Goal: Information Seeking & Learning: Learn about a topic

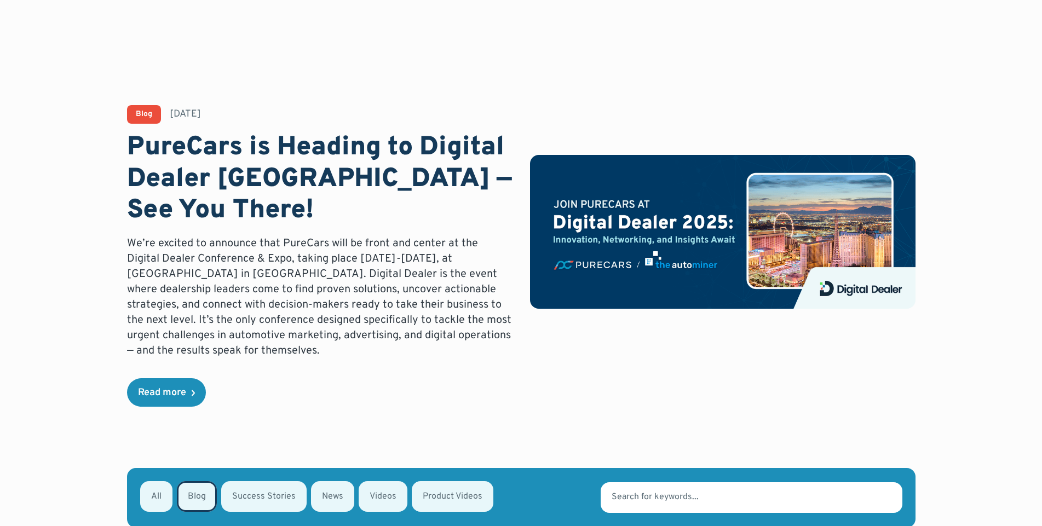
scroll to position [468, 0]
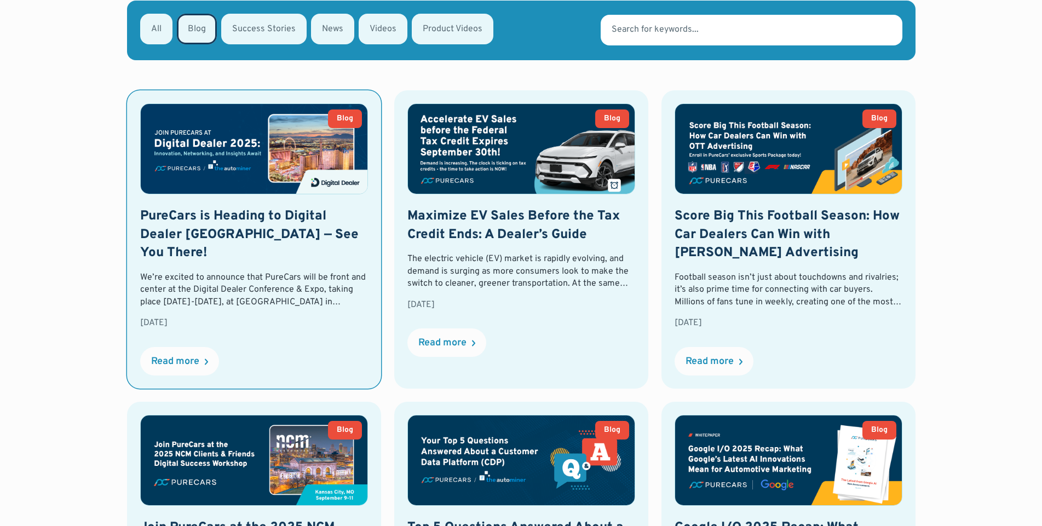
click at [203, 202] on link "Blog PureCars is Heading to Digital Dealer [GEOGRAPHIC_DATA] — See You There! W…" at bounding box center [254, 239] width 254 height 298
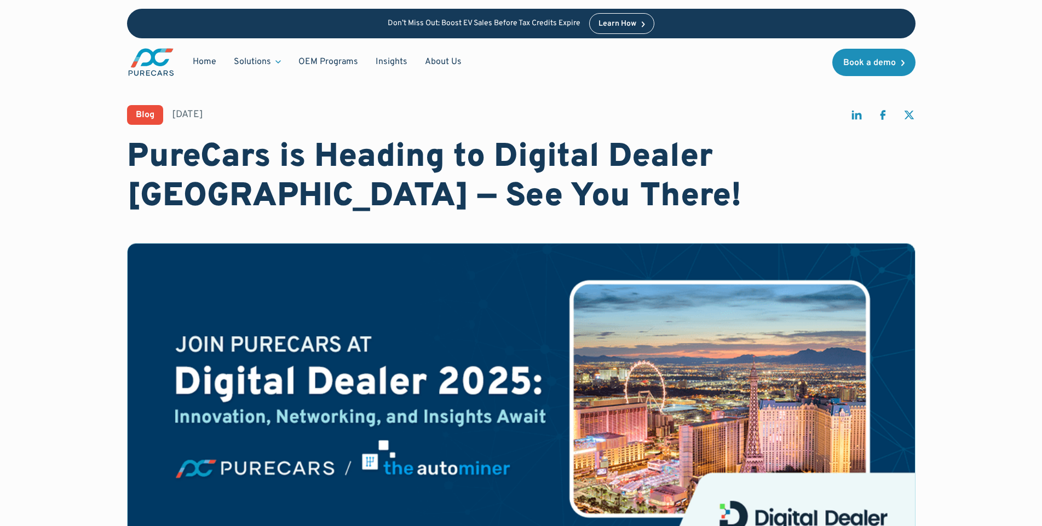
click at [370, 186] on h1 "PureCars is Heading to Digital Dealer [GEOGRAPHIC_DATA] — See You There!" at bounding box center [521, 177] width 789 height 79
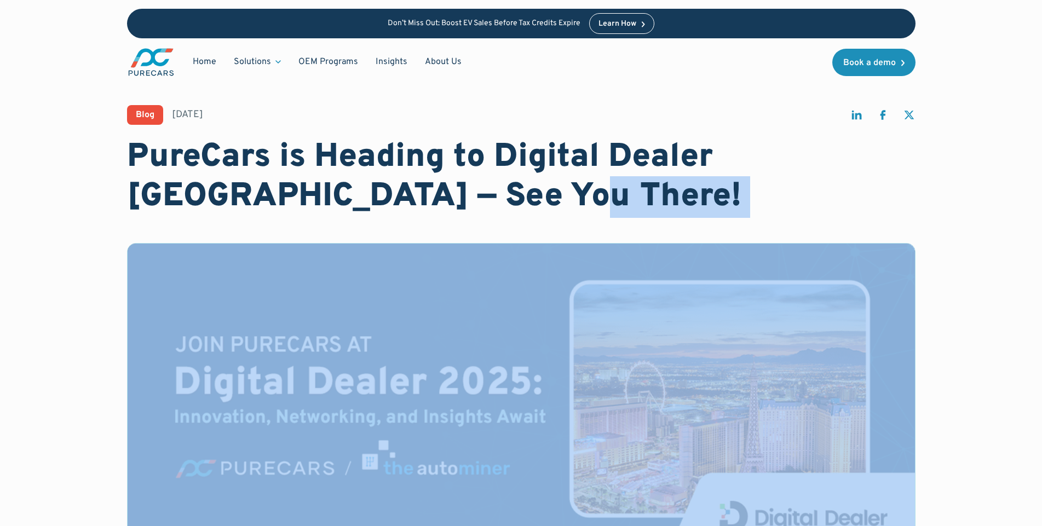
click at [370, 186] on h1 "PureCars is Heading to Digital Dealer [GEOGRAPHIC_DATA] — See You There!" at bounding box center [521, 177] width 789 height 79
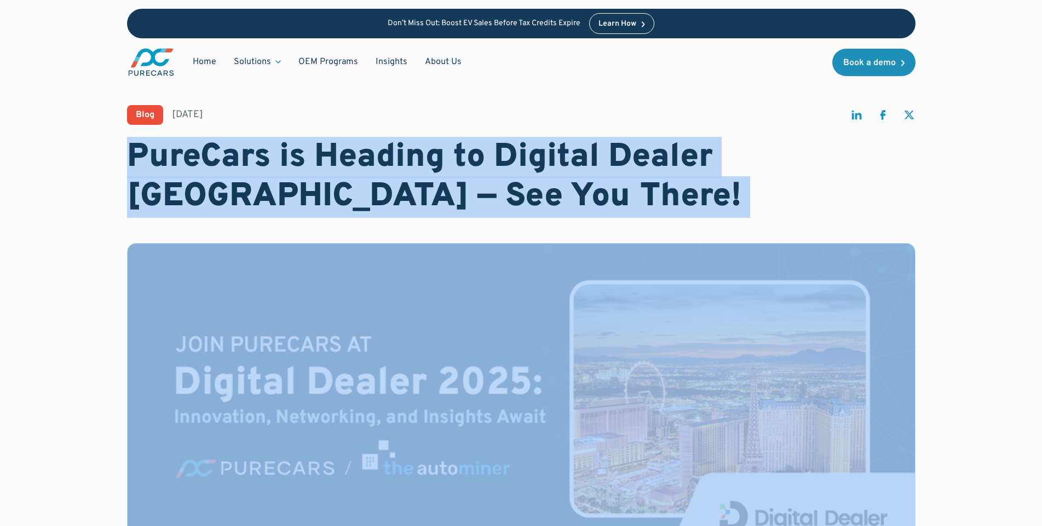
click at [370, 186] on h1 "PureCars is Heading to Digital Dealer [GEOGRAPHIC_DATA] — See You There!" at bounding box center [521, 177] width 789 height 79
copy h1 "PureCars is Heading to Digital Dealer [GEOGRAPHIC_DATA] — See You There!"
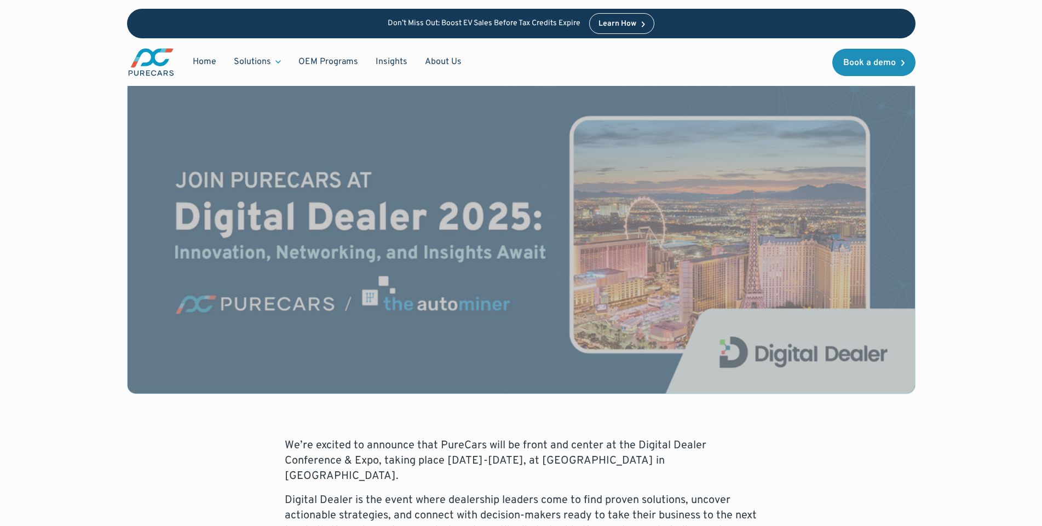
scroll to position [329, 0]
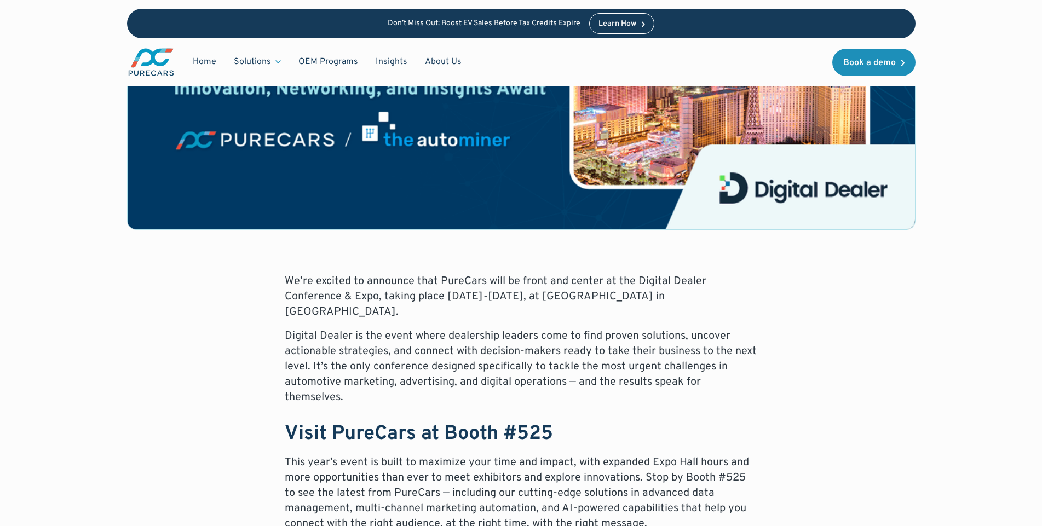
click at [462, 286] on p "We’re excited to announce that PureCars will be front and center at the Digital…" at bounding box center [521, 297] width 473 height 46
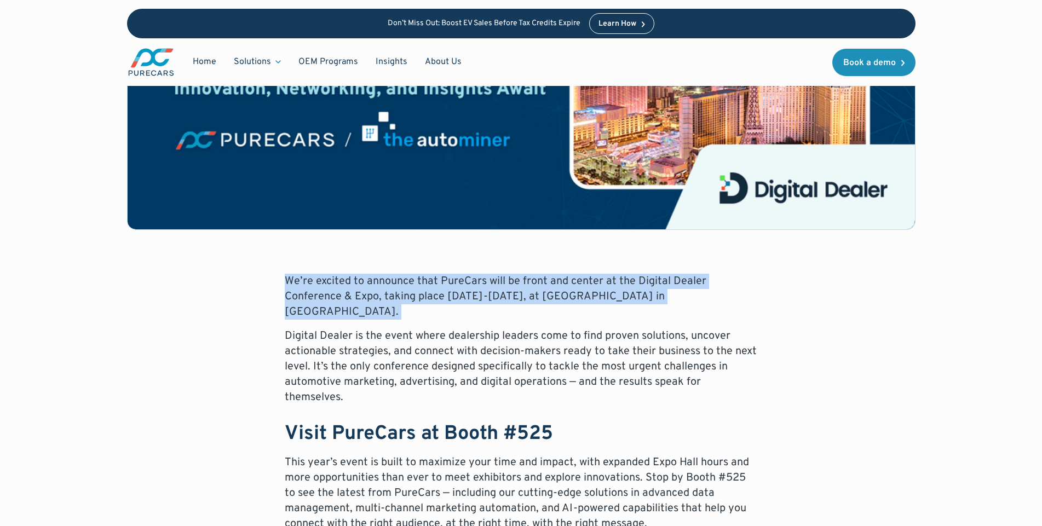
click at [462, 286] on p "We’re excited to announce that PureCars will be front and center at the Digital…" at bounding box center [521, 297] width 473 height 46
copy p "We’re excited to announce that PureCars will be front and center at the Digital…"
